Goal: Information Seeking & Learning: Learn about a topic

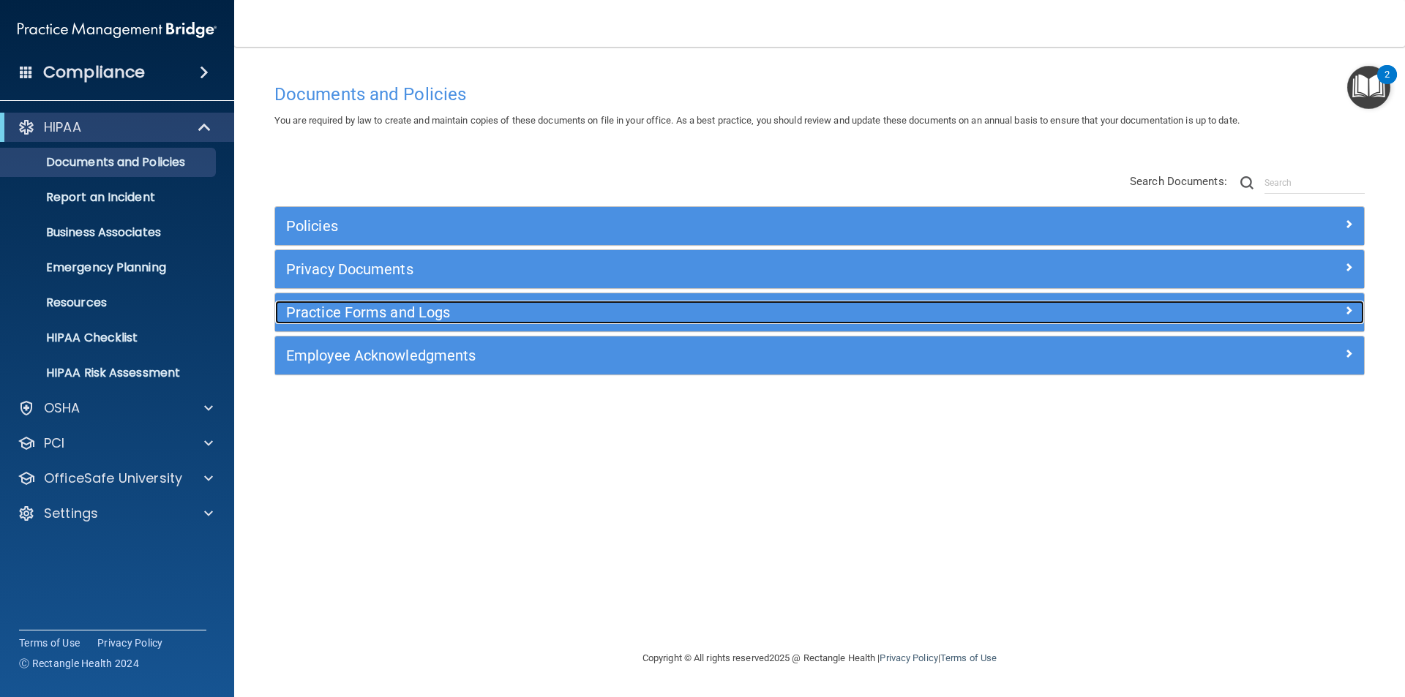
click at [414, 319] on h5 "Practice Forms and Logs" at bounding box center [683, 312] width 795 height 16
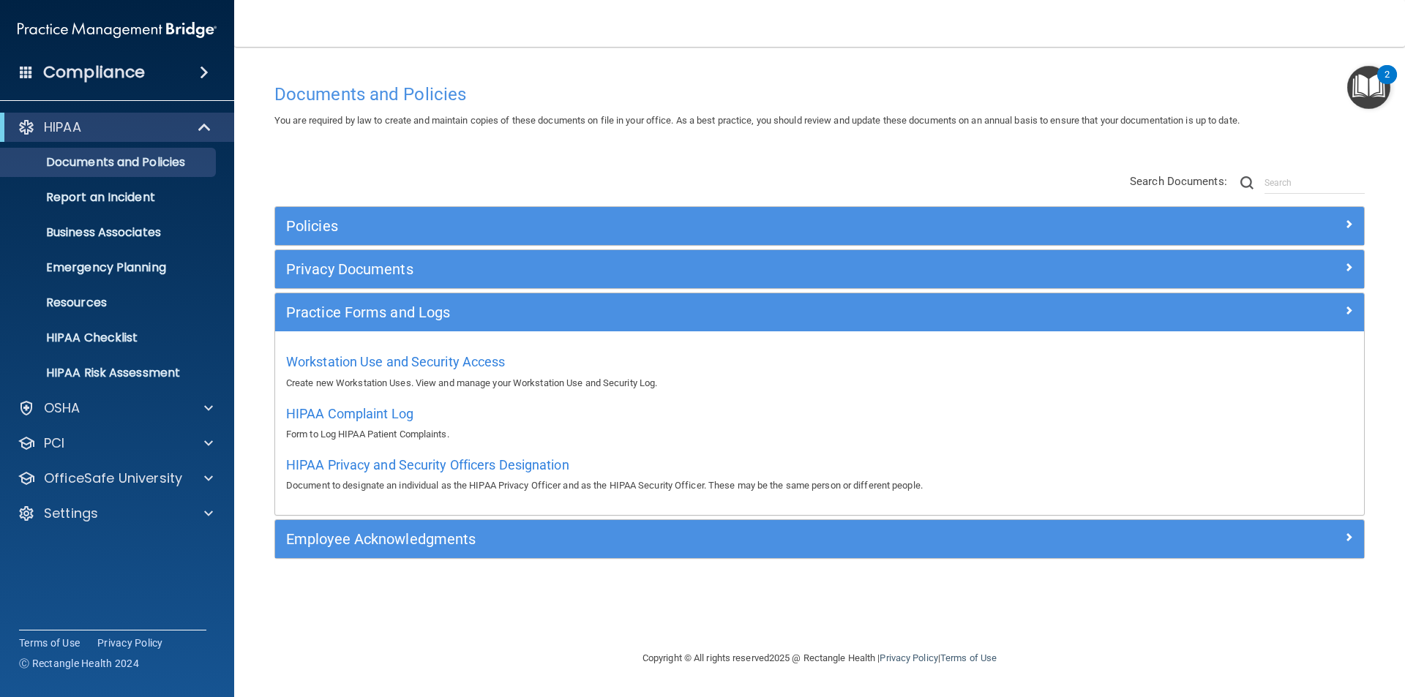
click at [1378, 92] on img "Open Resource Center, 2 new notifications" at bounding box center [1368, 87] width 43 height 43
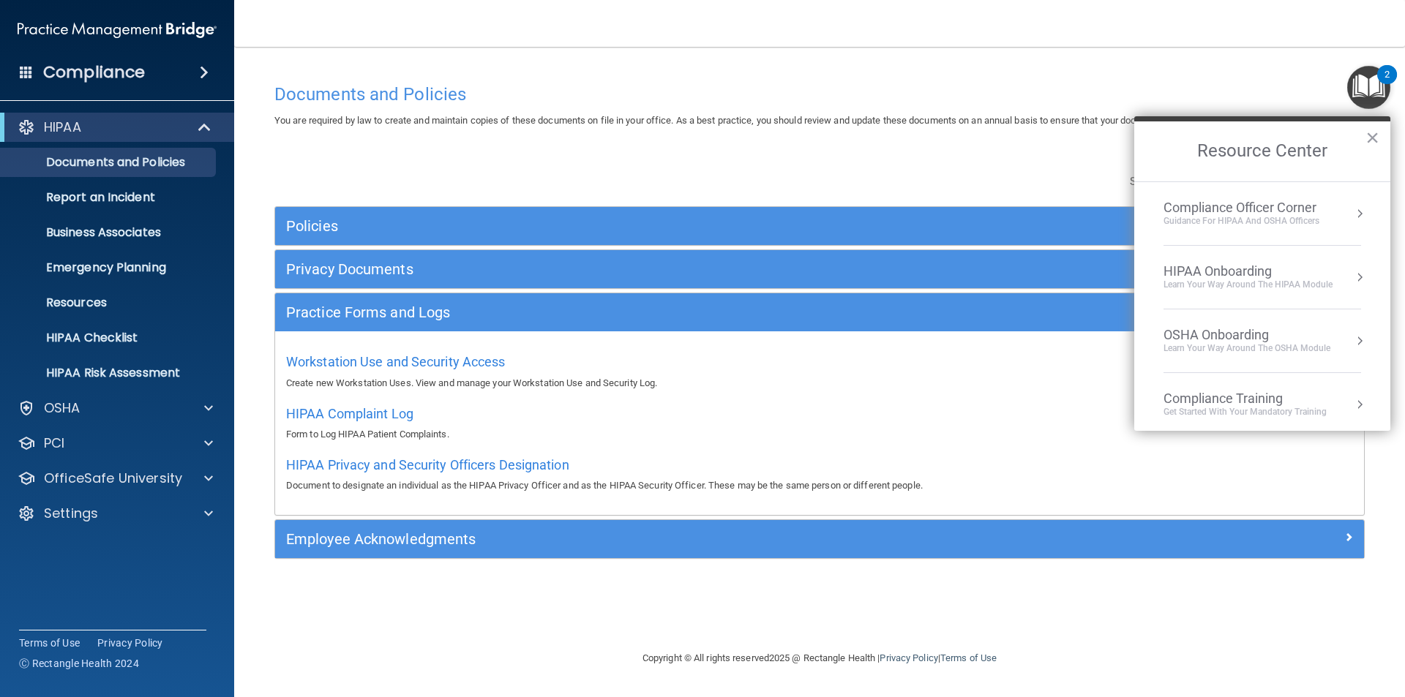
click at [1260, 214] on div "Compliance Officer Corner" at bounding box center [1242, 208] width 156 height 16
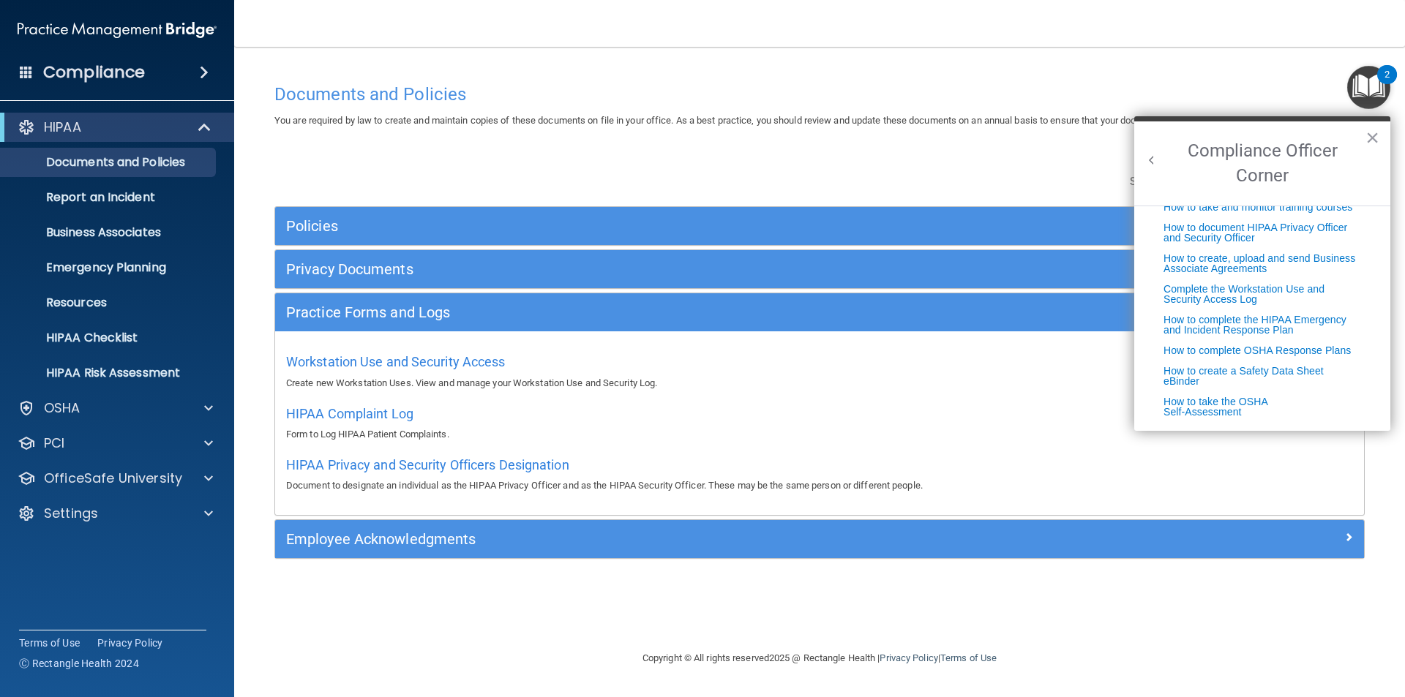
scroll to position [374, 0]
click at [656, 148] on div "Documents and Policies You are required by law to create and maintain copies of…" at bounding box center [819, 363] width 1112 height 574
click at [962, 109] on div "Documents and Policies" at bounding box center [819, 94] width 1112 height 36
click at [108, 202] on p "Report an Incident" at bounding box center [110, 197] width 200 height 15
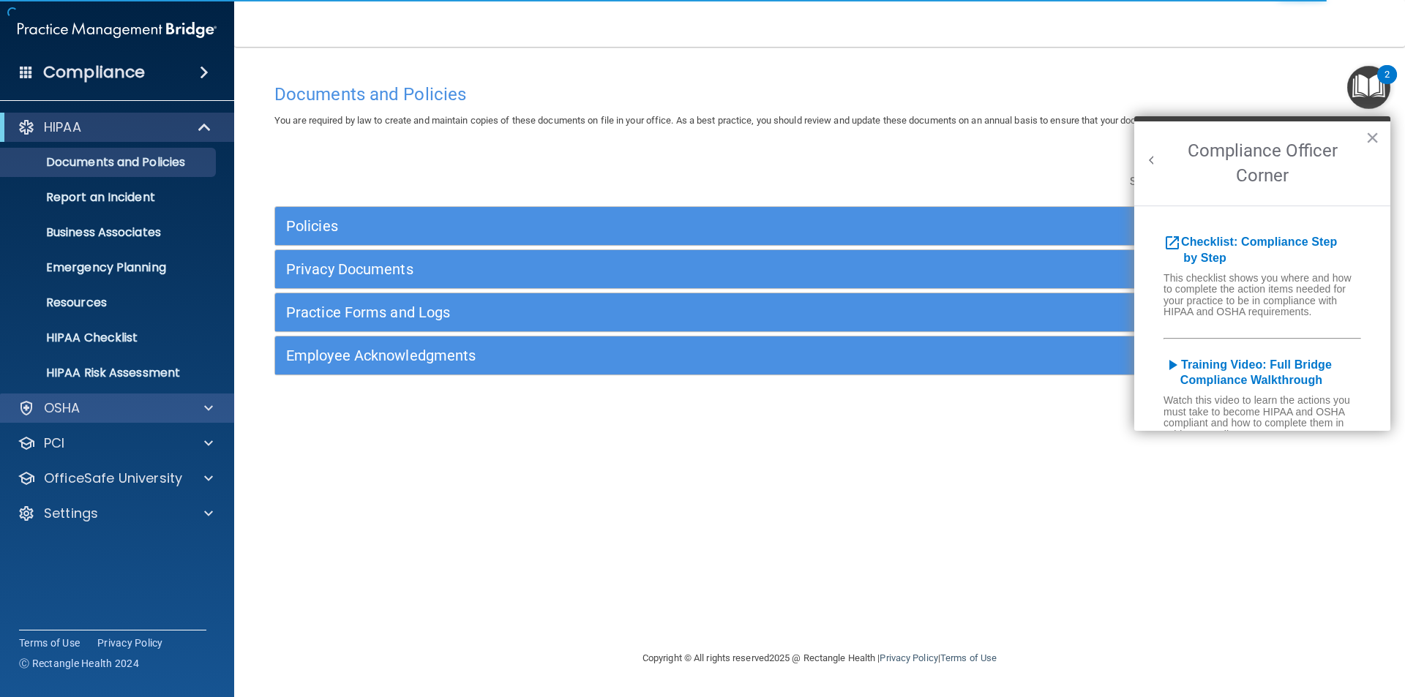
click at [216, 400] on div "OSHA" at bounding box center [117, 408] width 235 height 29
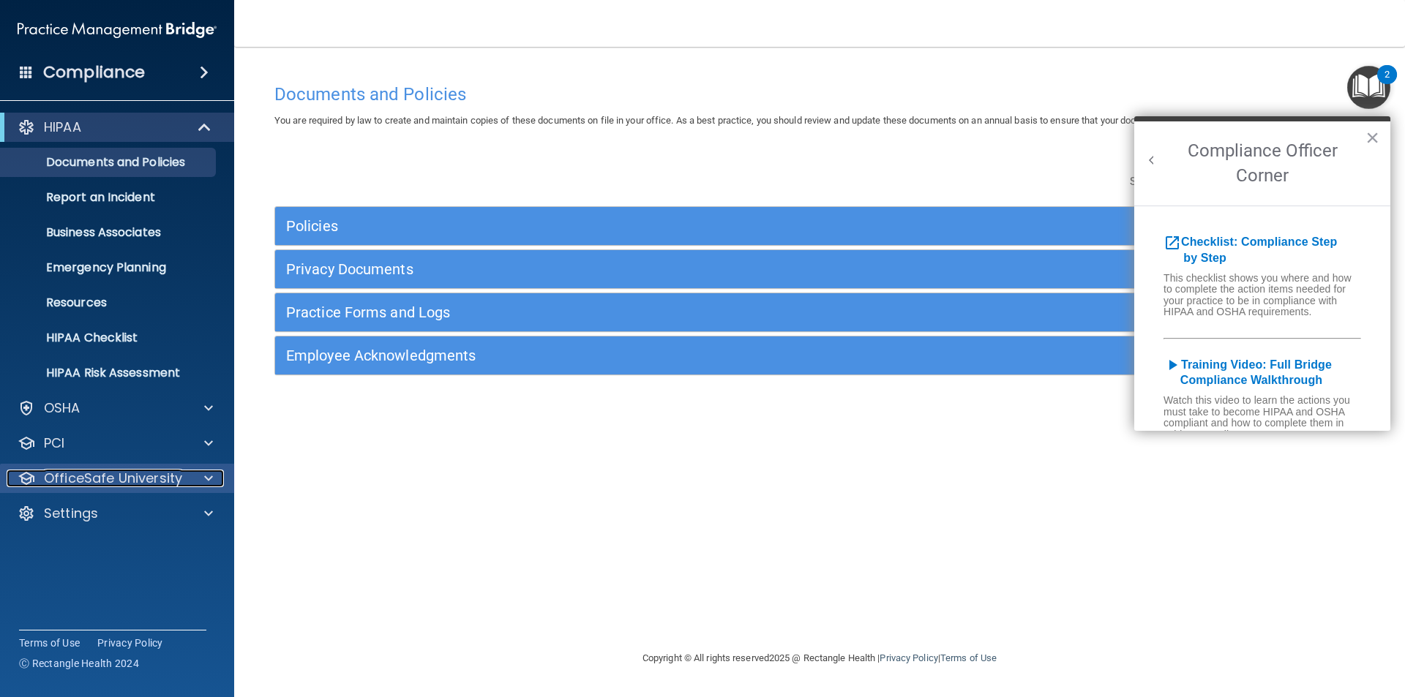
click at [203, 482] on div at bounding box center [206, 479] width 37 height 18
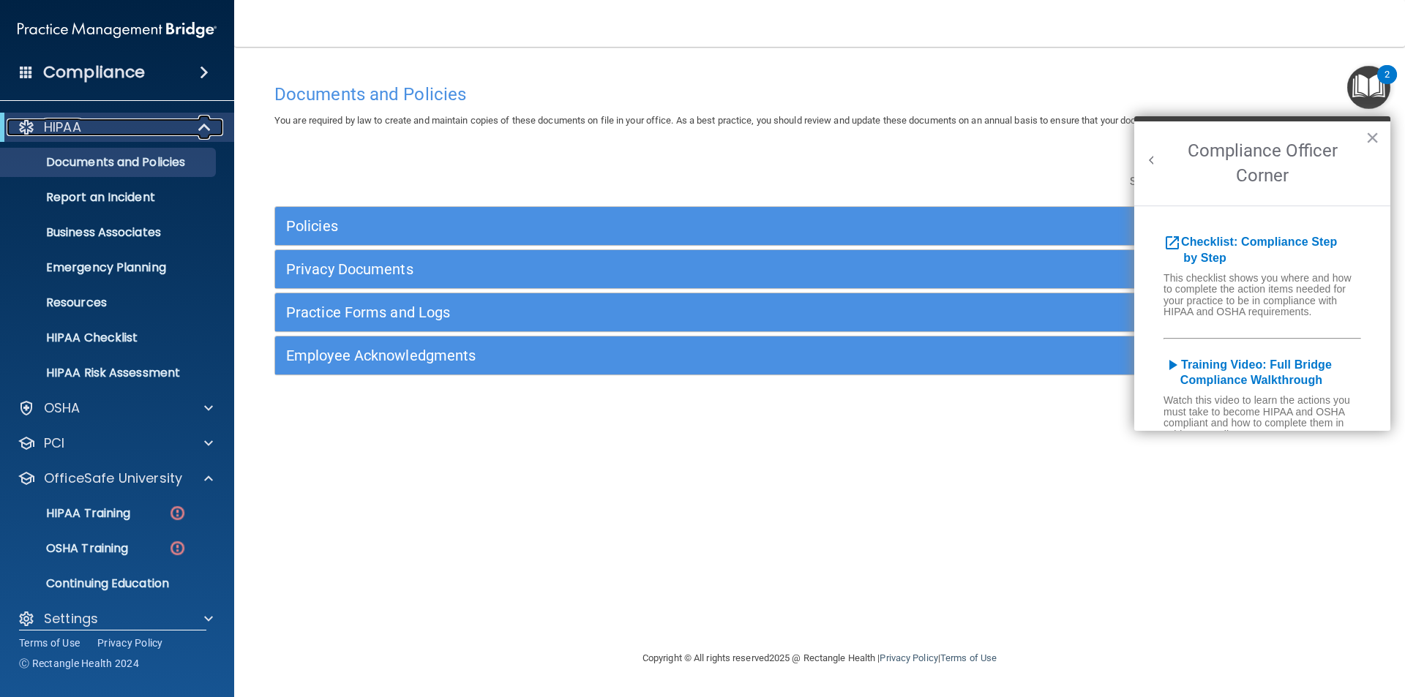
click at [209, 130] on span at bounding box center [206, 128] width 12 height 18
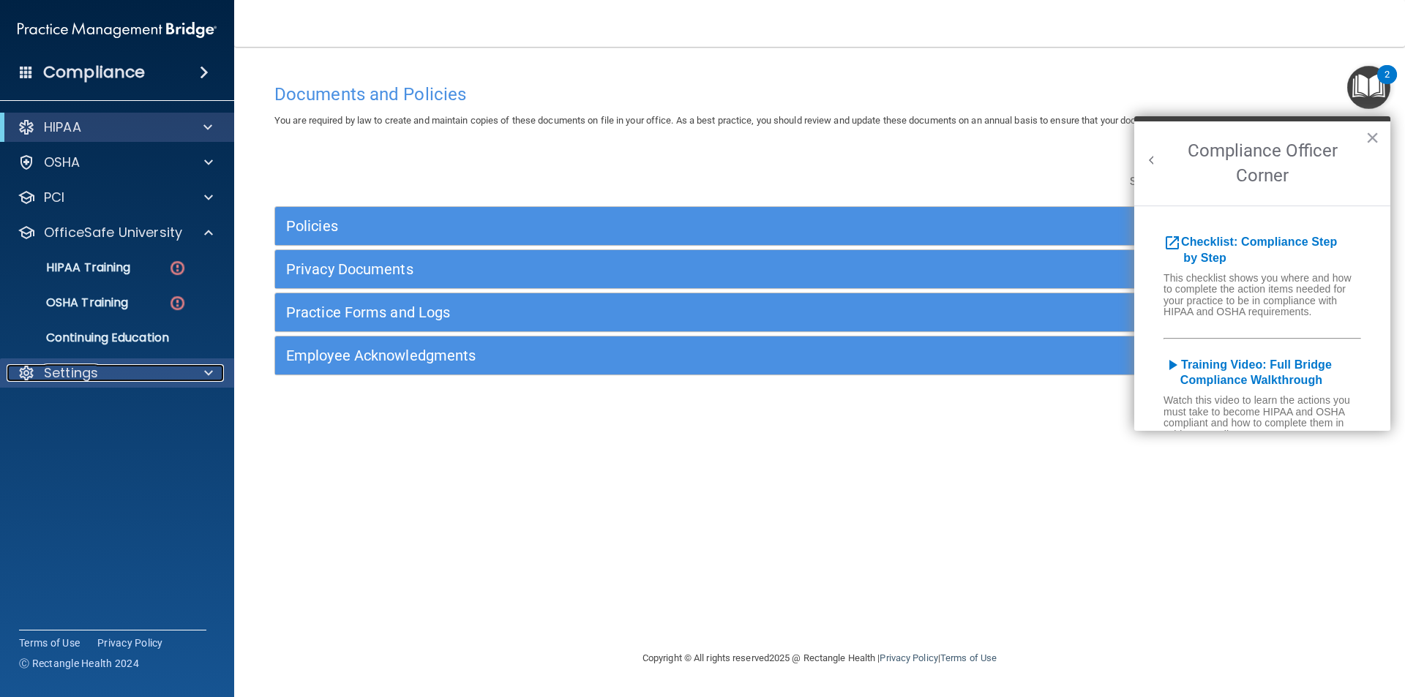
click at [219, 377] on div at bounding box center [206, 373] width 37 height 18
click at [206, 377] on span at bounding box center [208, 373] width 9 height 18
